Goal: Find specific page/section: Find specific page/section

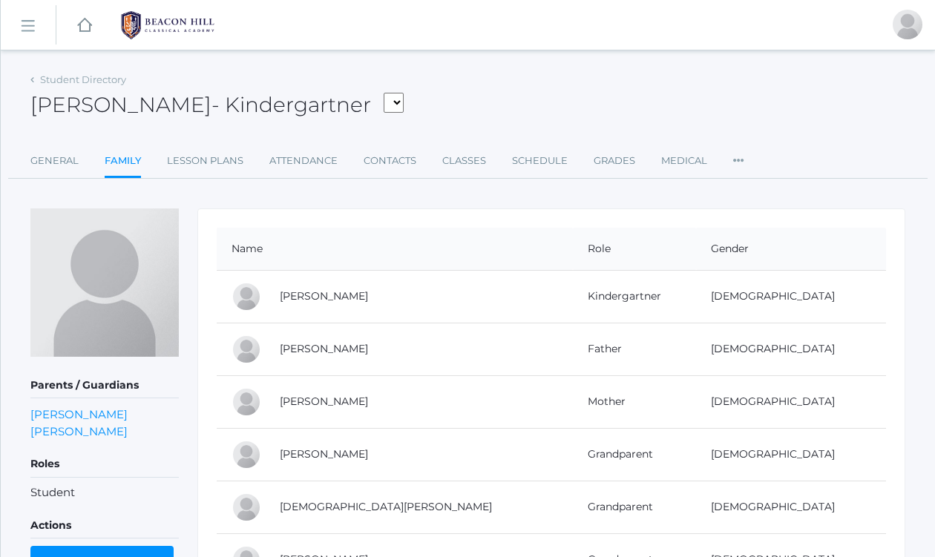
click at [22, 24] on rect at bounding box center [28, 26] width 24 height 24
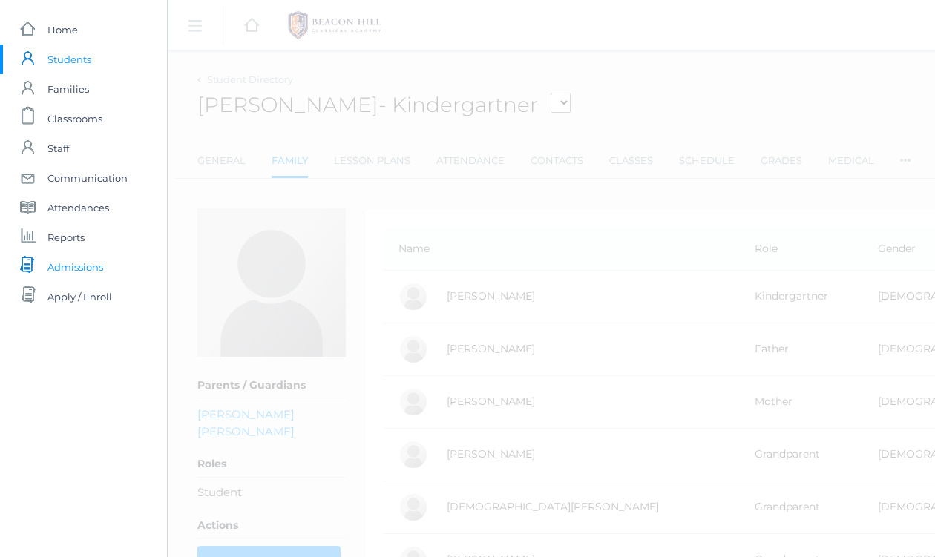
click at [76, 269] on span "Admissions" at bounding box center [76, 267] width 56 height 30
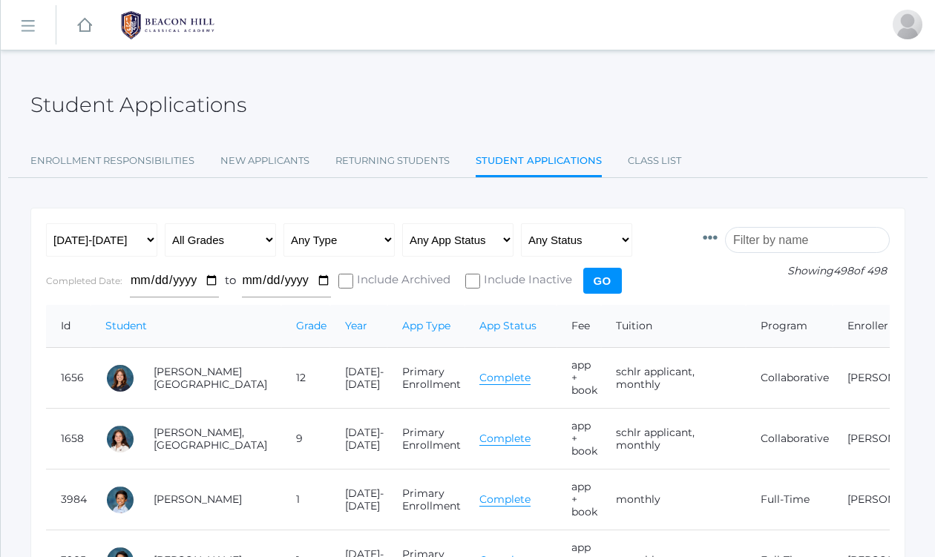
click at [777, 237] on input "search" at bounding box center [807, 240] width 165 height 26
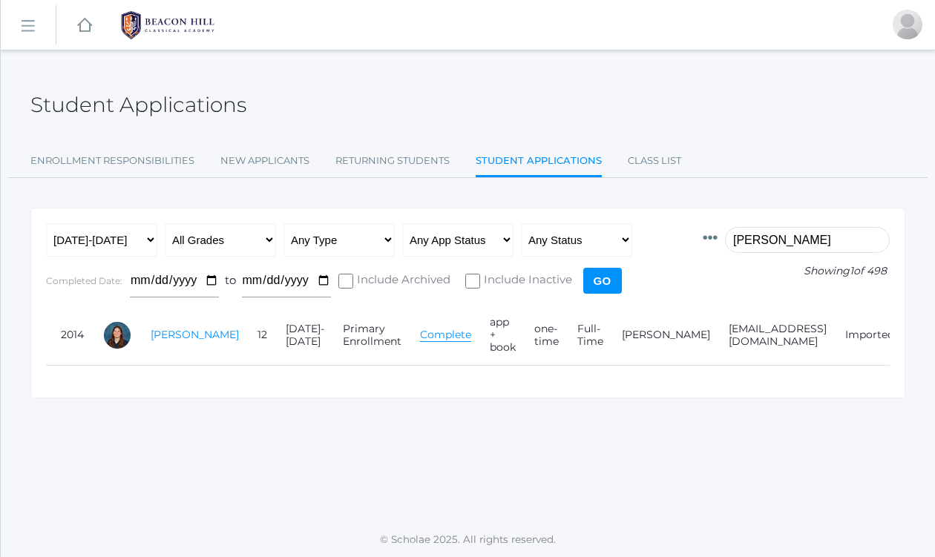
type input "[PERSON_NAME]"
click at [164, 329] on link "[PERSON_NAME]" at bounding box center [195, 334] width 88 height 13
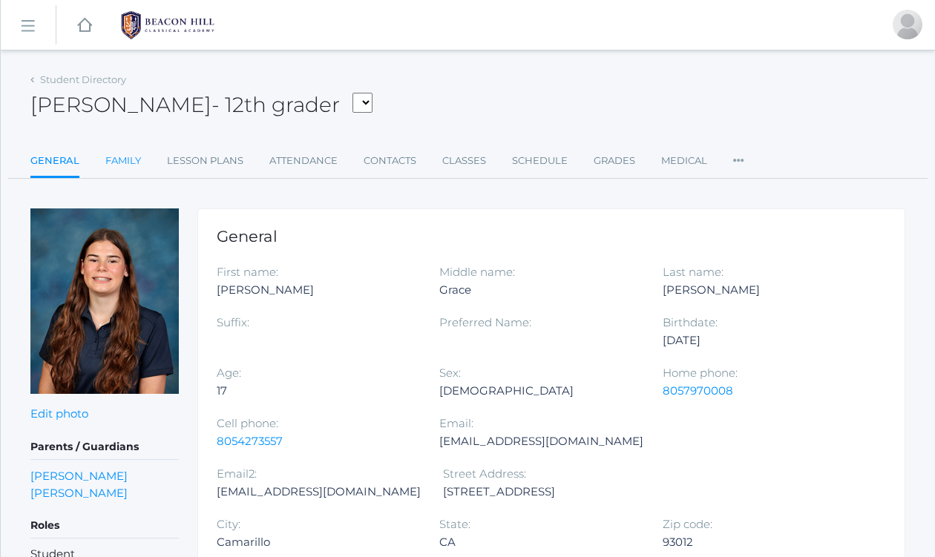
click at [129, 155] on link "Family" at bounding box center [123, 161] width 36 height 30
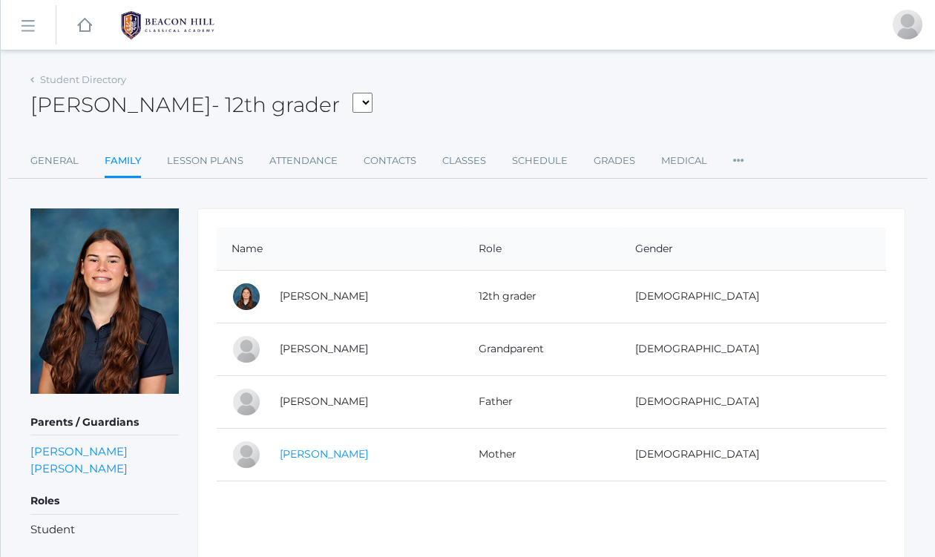
click at [318, 454] on link "[PERSON_NAME]" at bounding box center [324, 454] width 88 height 13
